Goal: Information Seeking & Learning: Understand process/instructions

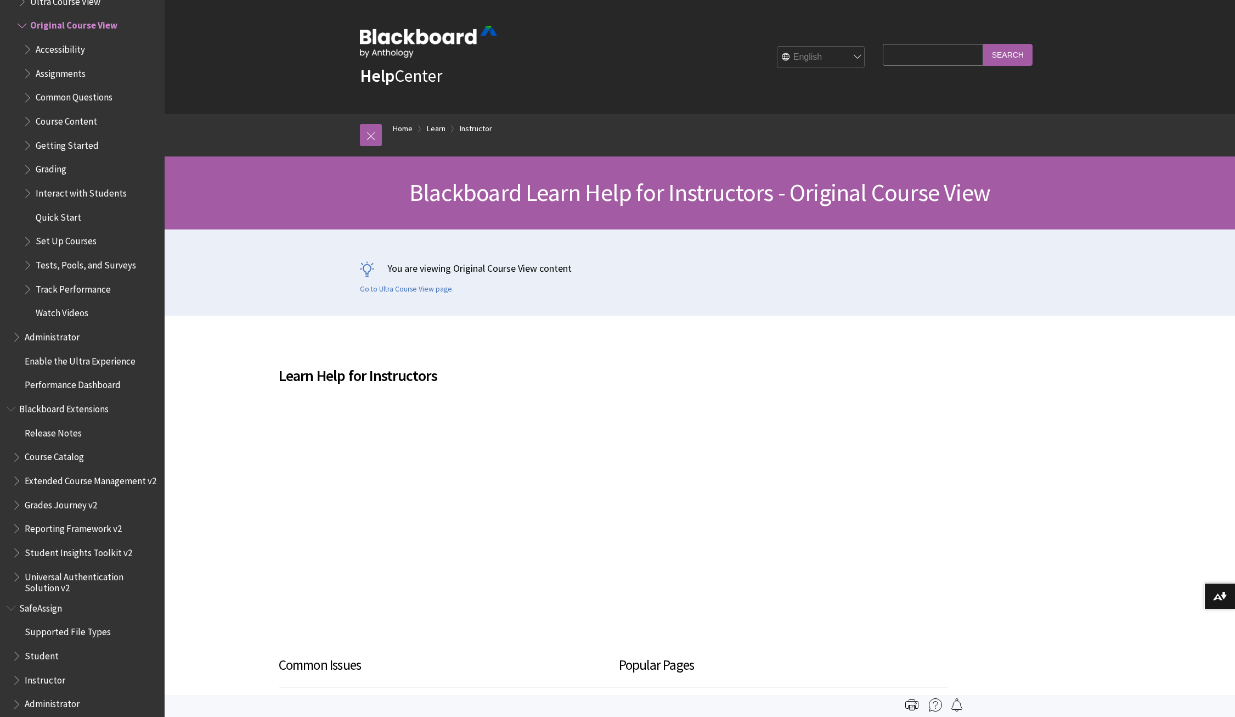
click at [910, 53] on input "Search Query" at bounding box center [933, 54] width 100 height 21
type input "remove a user"
click at [983, 44] on input "Search" at bounding box center [1007, 54] width 49 height 21
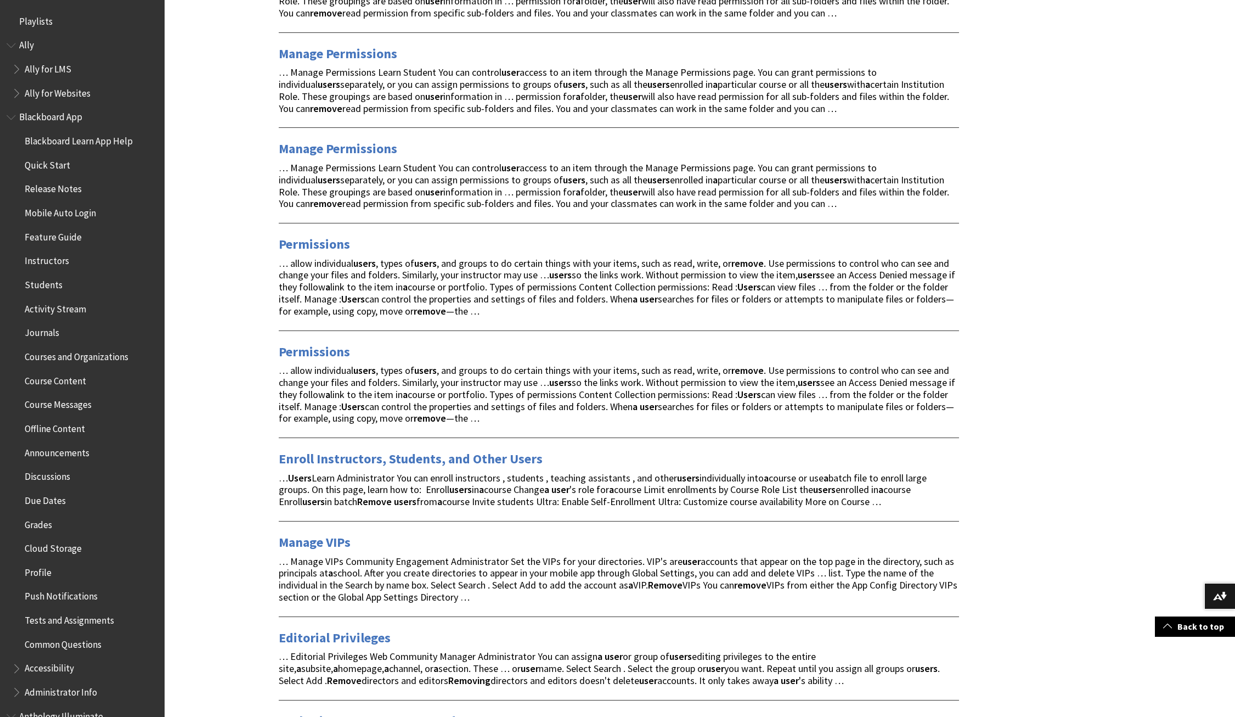
scroll to position [1063, 0]
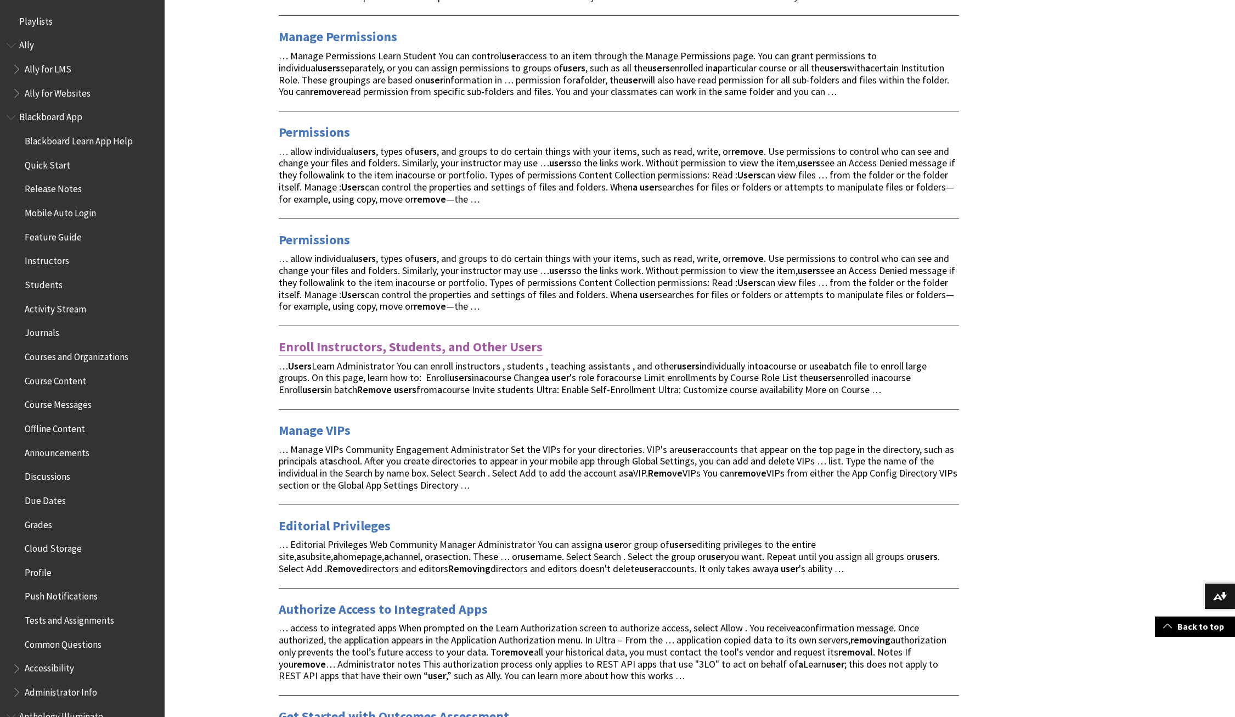
click at [449, 338] on link "Enroll Instructors, Students, and Other Users" at bounding box center [411, 347] width 264 height 18
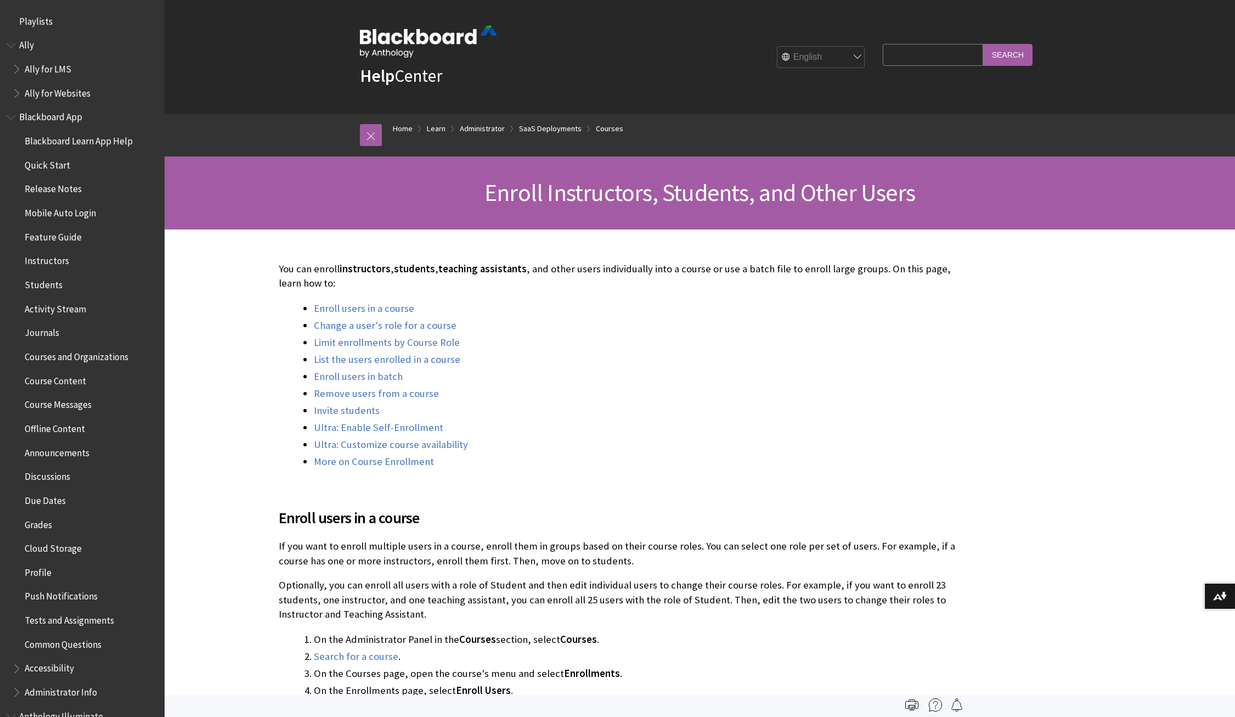
scroll to position [1345, 0]
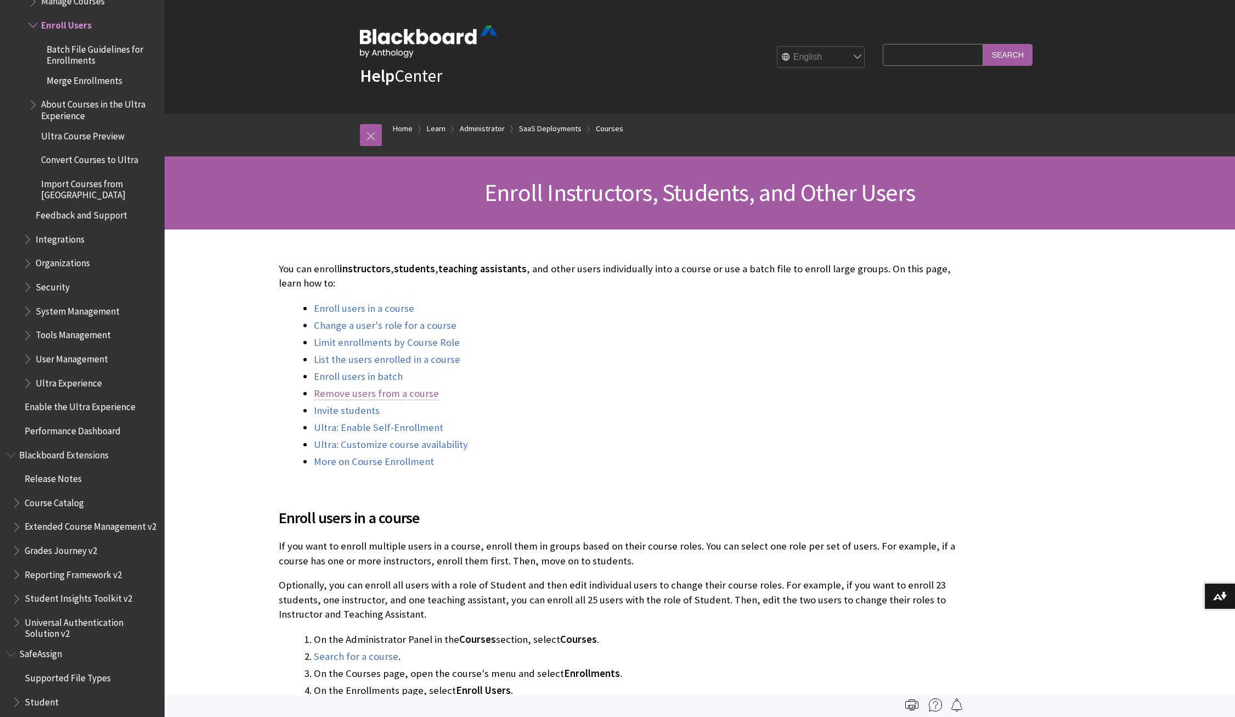
click at [400, 394] on link "Remove users from a course" at bounding box center [376, 393] width 125 height 13
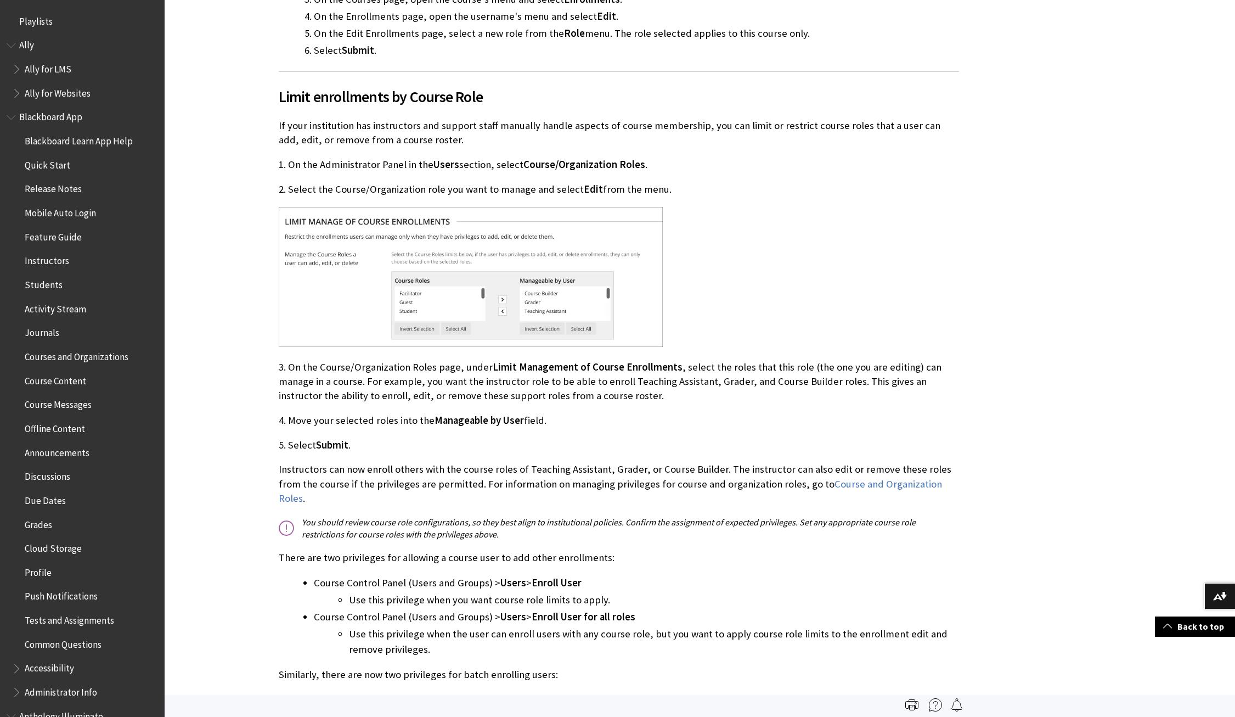
scroll to position [1173, 0]
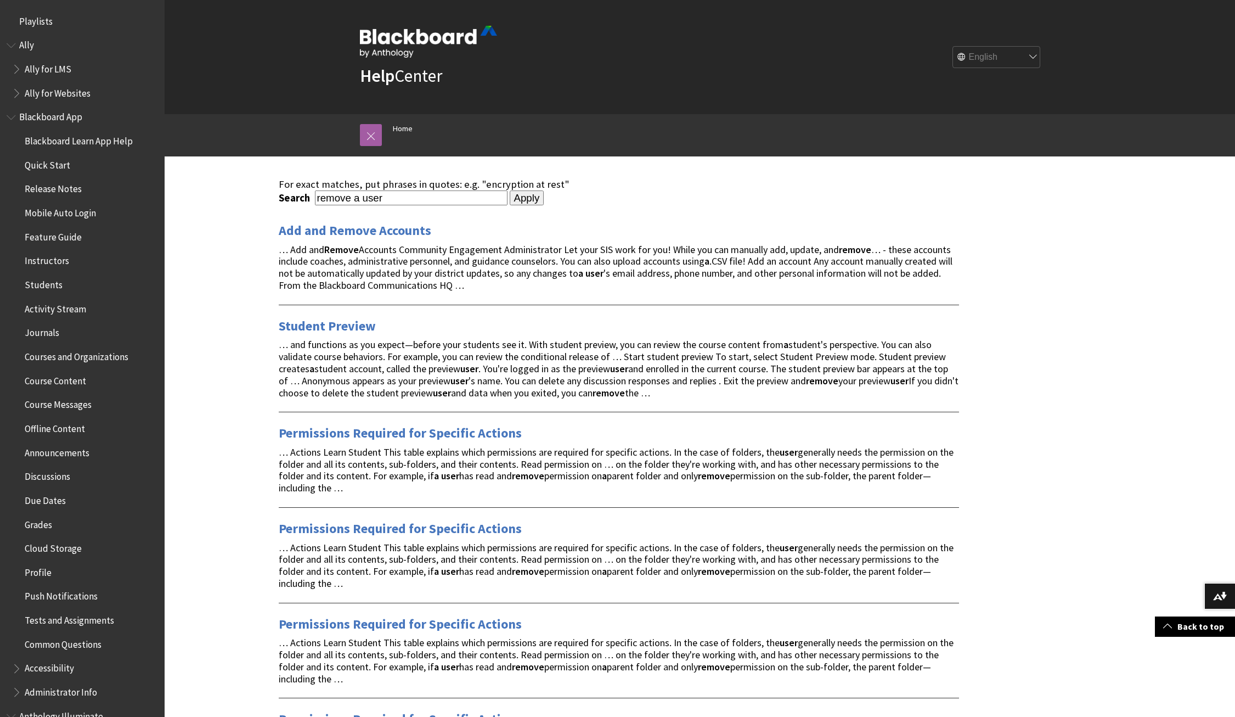
scroll to position [1063, 0]
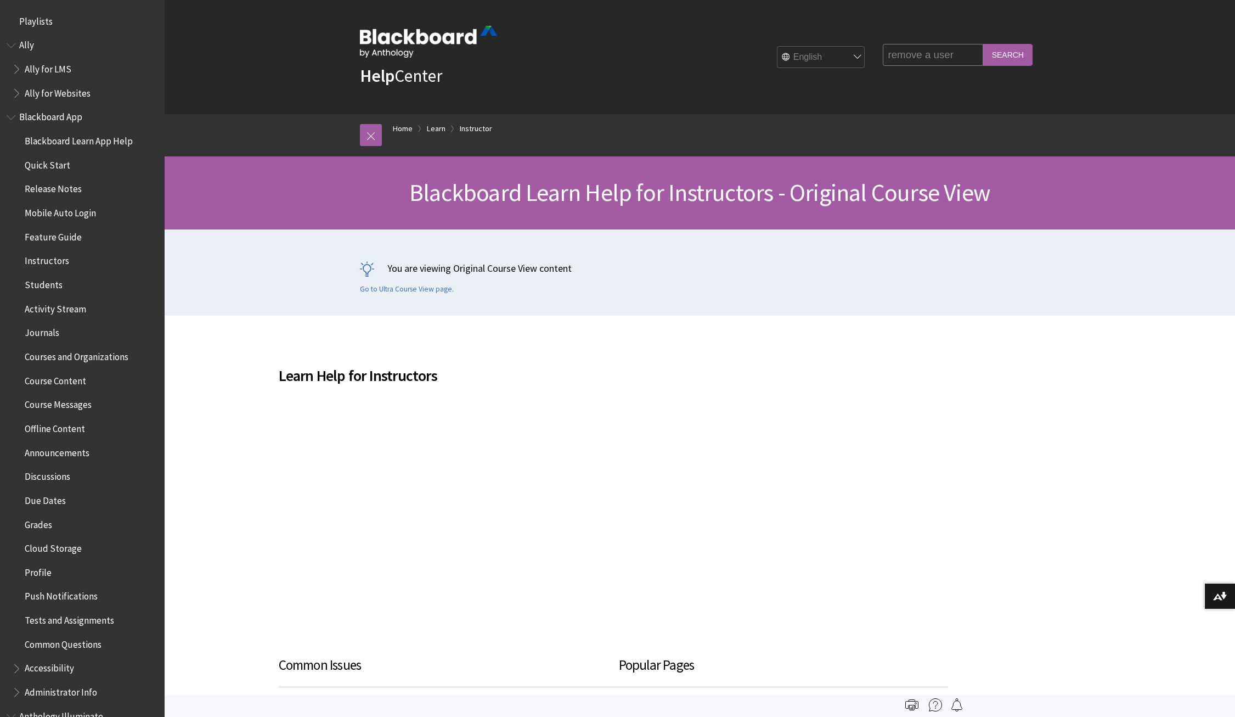
scroll to position [1352, 0]
